Goal: Find specific page/section: Find specific page/section

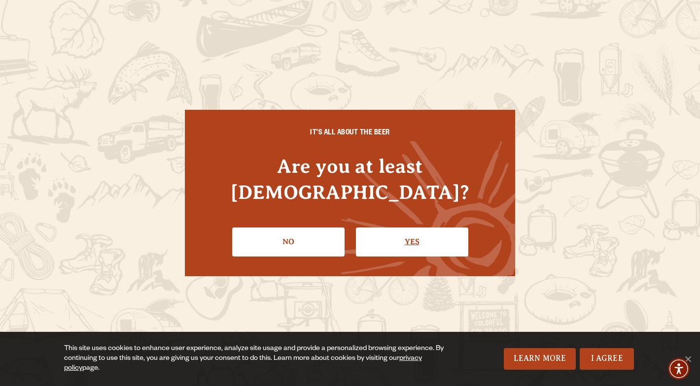
click at [420, 228] on link "Yes" at bounding box center [412, 242] width 112 height 29
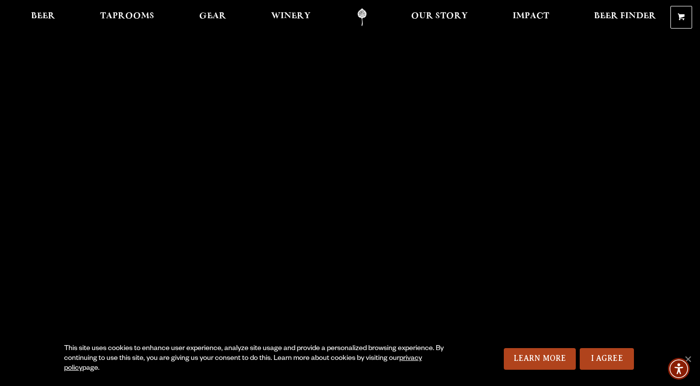
scroll to position [4, 0]
click at [134, 20] on span "Taprooms" at bounding box center [127, 16] width 54 height 8
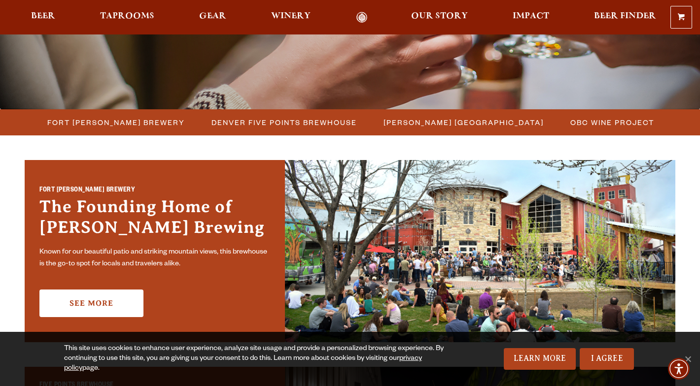
scroll to position [225, 0]
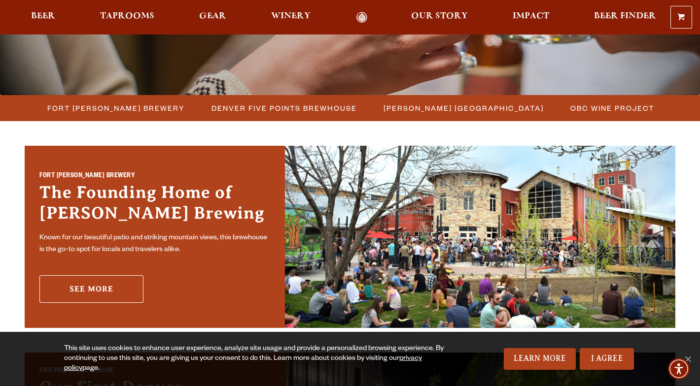
click at [91, 291] on link "See More" at bounding box center [91, 290] width 104 height 28
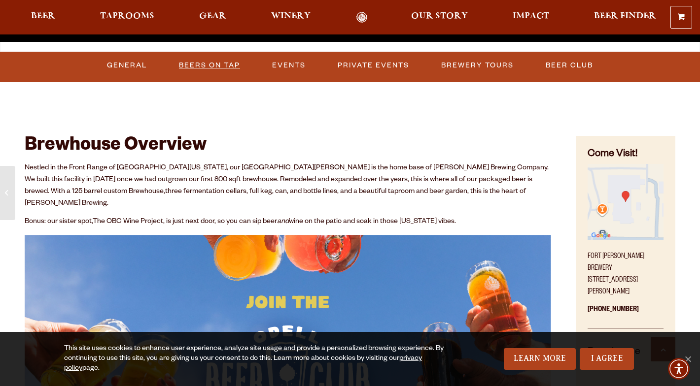
click at [204, 63] on link "Beers on Tap" at bounding box center [209, 65] width 69 height 23
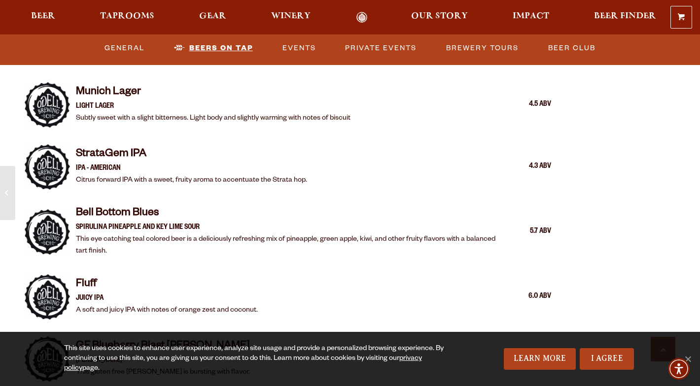
scroll to position [1784, 0]
